Goal: Communication & Community: Ask a question

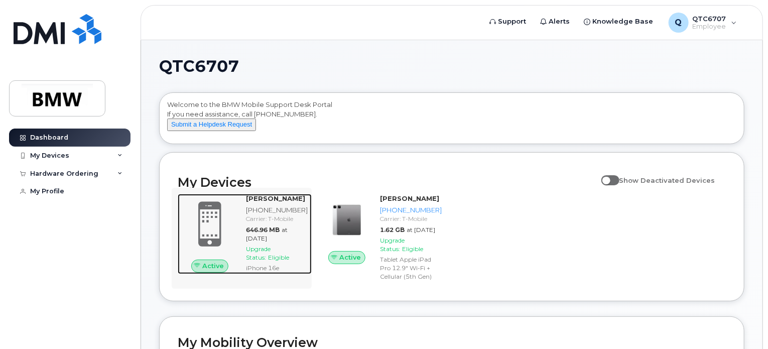
click at [249, 223] on div "Carrier: T-Mobile" at bounding box center [277, 218] width 62 height 9
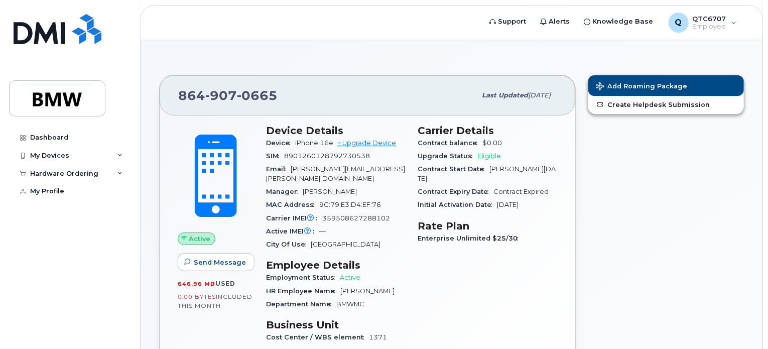
scroll to position [100, 0]
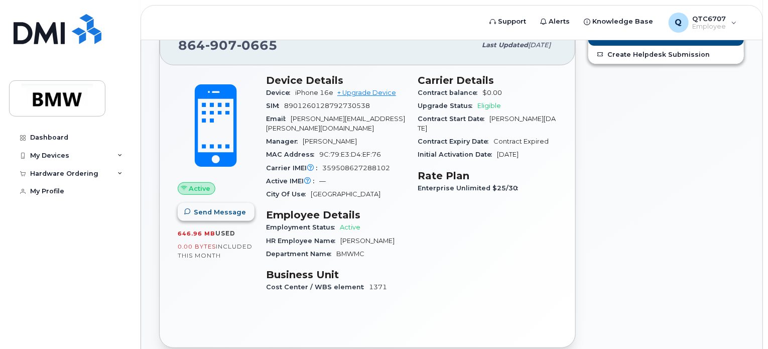
click at [204, 214] on span "Send Message" at bounding box center [220, 212] width 52 height 10
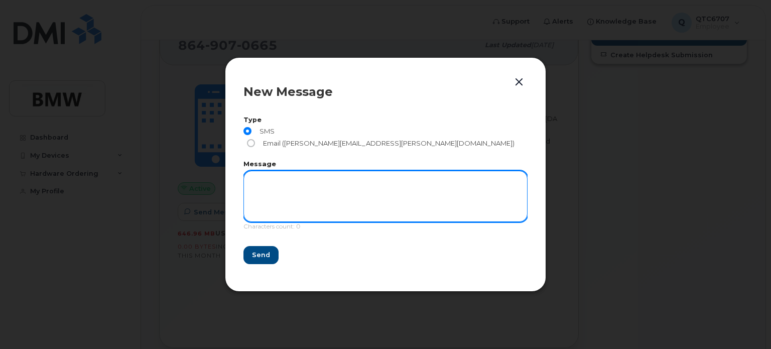
click at [267, 188] on textarea at bounding box center [386, 196] width 284 height 51
type textarea "test"
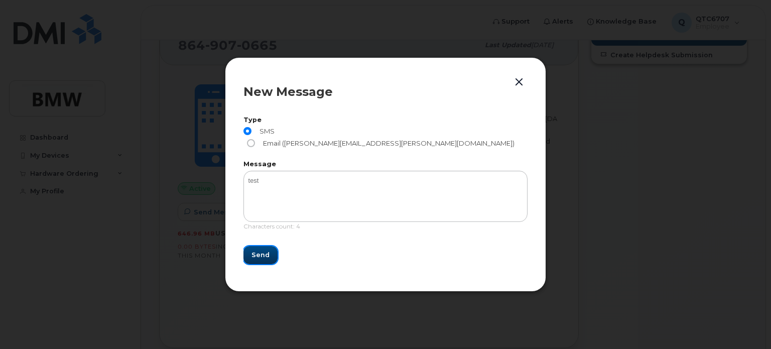
click at [256, 250] on span "Send" at bounding box center [261, 255] width 18 height 10
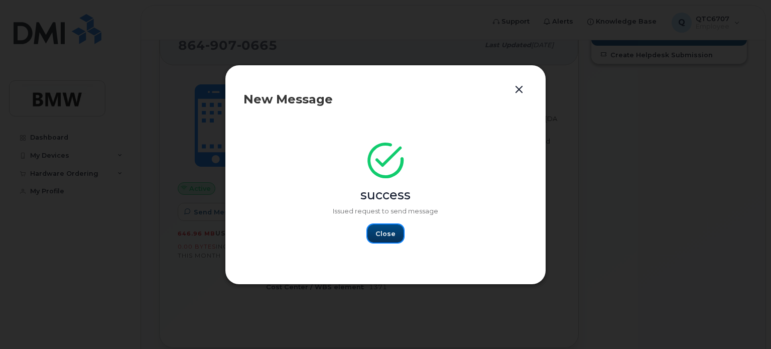
click at [393, 232] on span "Close" at bounding box center [386, 234] width 20 height 10
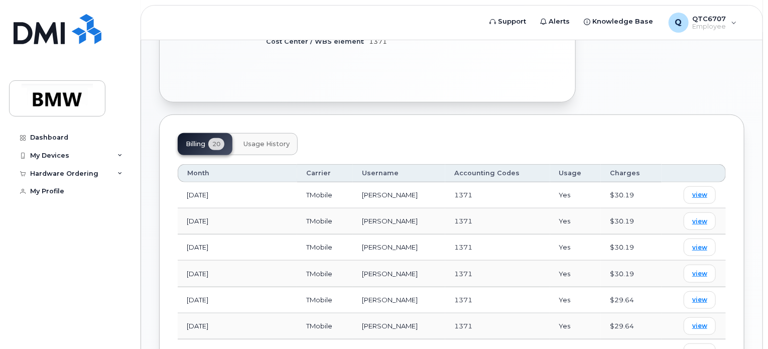
scroll to position [351, 0]
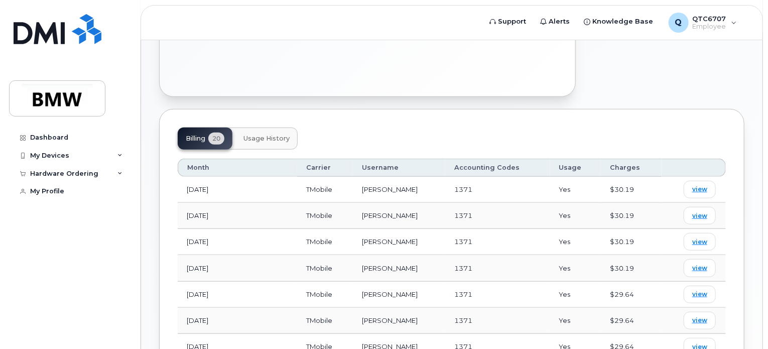
click at [282, 136] on span "Usage History" at bounding box center [267, 139] width 46 height 8
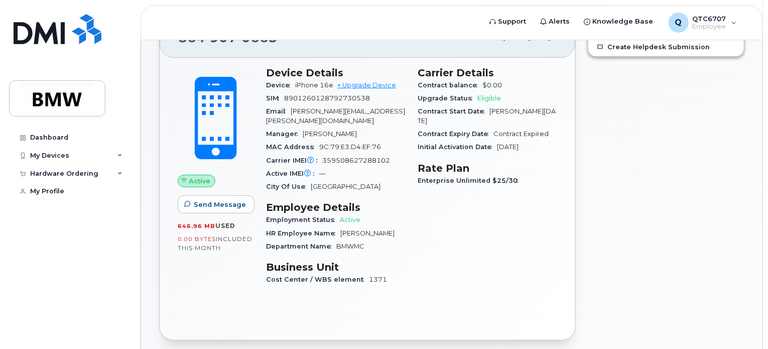
scroll to position [0, 0]
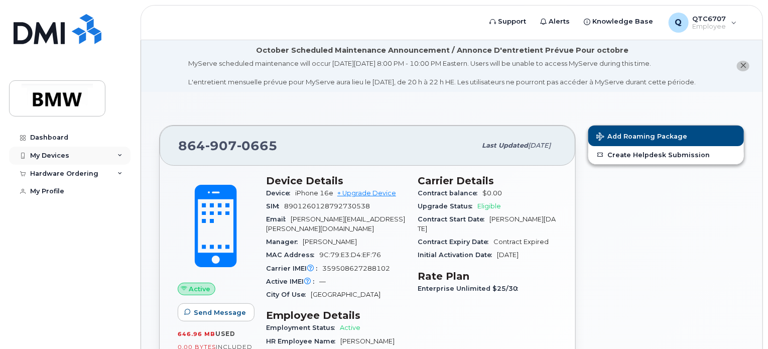
click at [119, 157] on icon at bounding box center [119, 155] width 5 height 5
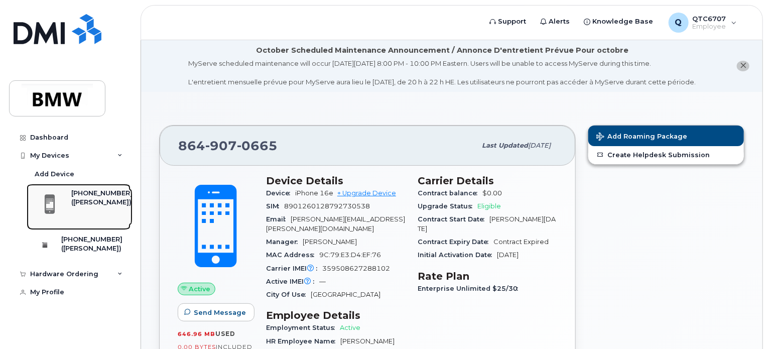
click at [103, 203] on div "([PERSON_NAME])" at bounding box center [101, 202] width 61 height 9
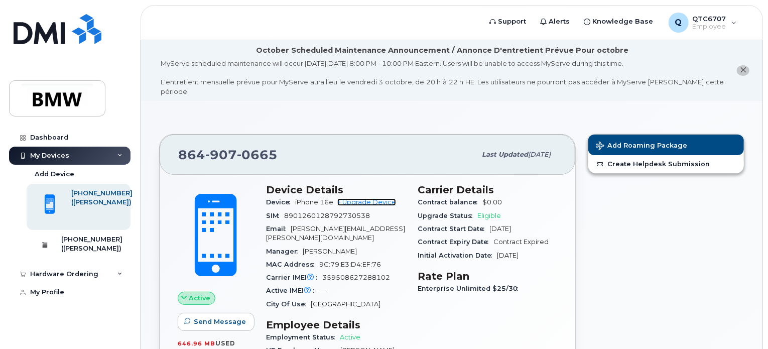
click at [366, 198] on link "+ Upgrade Device" at bounding box center [366, 202] width 59 height 8
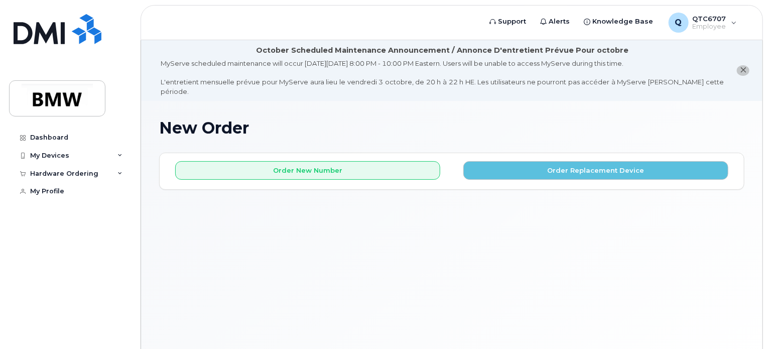
click at [74, 261] on div "Dashboard My Devices Add Device 864-907-0665 (Michael Graham) 864-705-8614 (Mic…" at bounding box center [71, 231] width 124 height 205
